Goal: Book appointment/travel/reservation

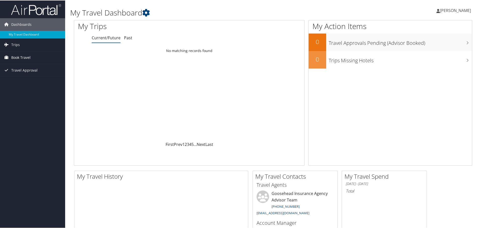
click at [26, 58] on span "Book Travel" at bounding box center [20, 57] width 19 height 13
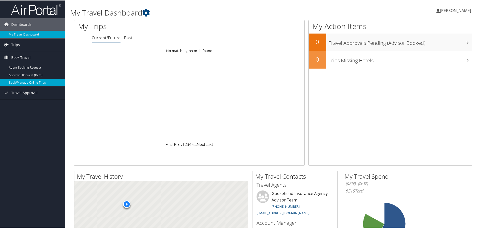
click at [36, 83] on link "Book/Manage Online Trips" at bounding box center [32, 82] width 65 height 8
